Goal: Task Accomplishment & Management: Manage account settings

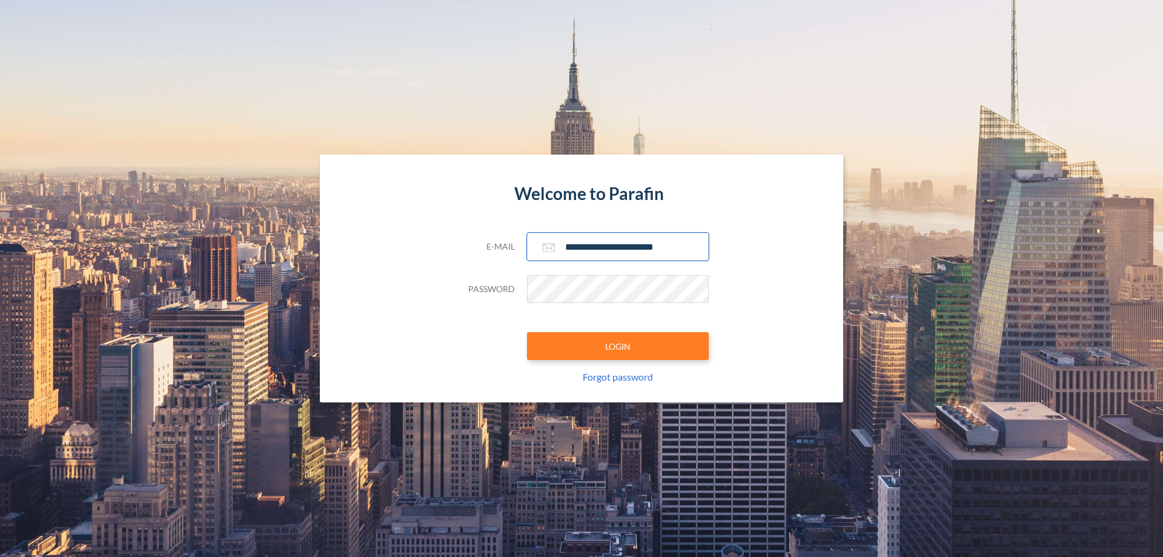
type input "**********"
click at [618, 346] on button "LOGIN" at bounding box center [618, 346] width 182 height 28
